Goal: Transaction & Acquisition: Download file/media

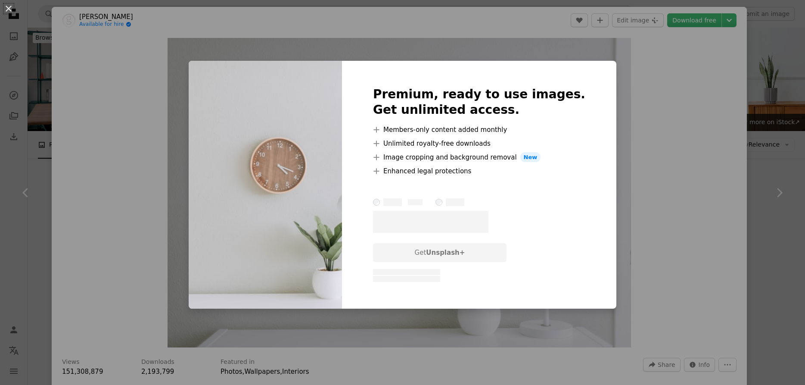
scroll to position [176, 0]
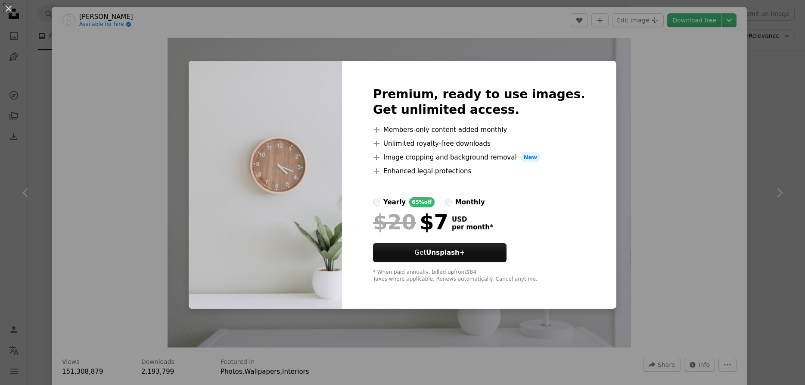
click at [697, 65] on div "An X shape Premium, ready to use images. Get unlimited access. A plus sign Memb…" at bounding box center [402, 192] width 805 height 385
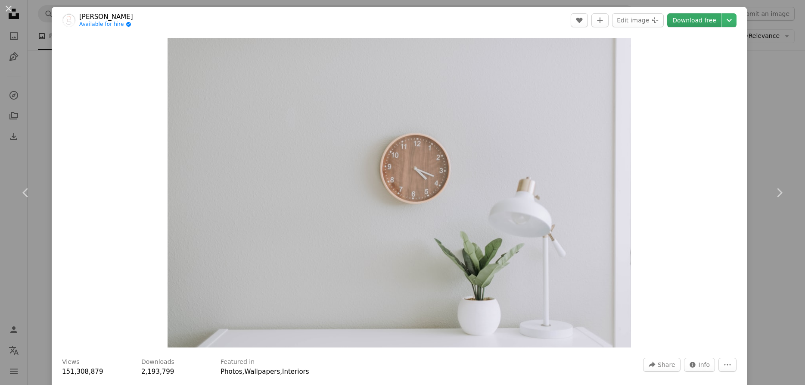
click at [704, 19] on link "Download free" at bounding box center [694, 20] width 54 height 14
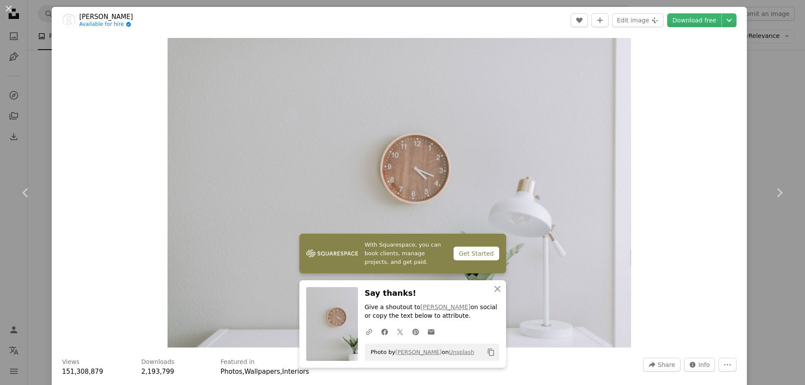
click at [725, 148] on div "Zoom in" at bounding box center [399, 193] width 695 height 318
click at [774, 81] on div "An X shape Chevron left Chevron right With Squarespace, you can book clients, m…" at bounding box center [402, 192] width 805 height 385
